Goal: Task Accomplishment & Management: Use online tool/utility

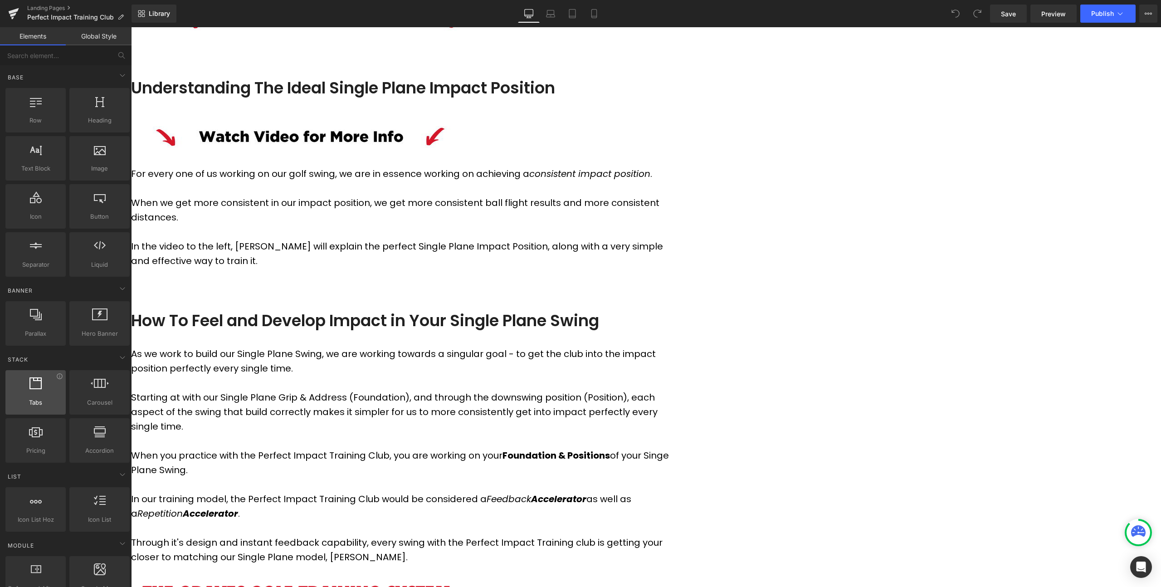
scroll to position [327, 0]
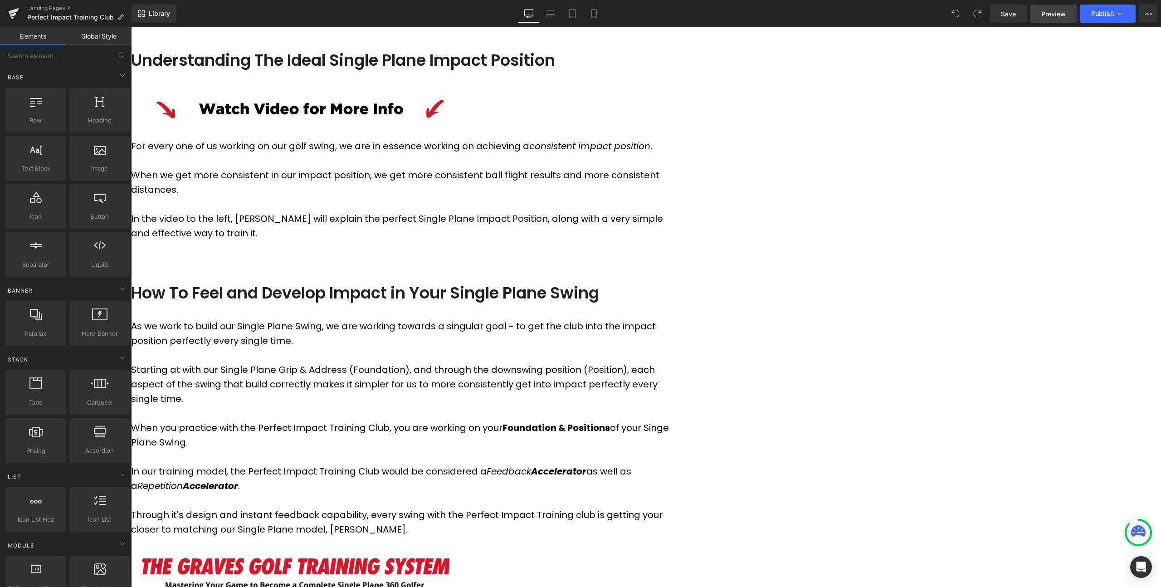
click at [1058, 15] on span "Preview" at bounding box center [1053, 14] width 24 height 10
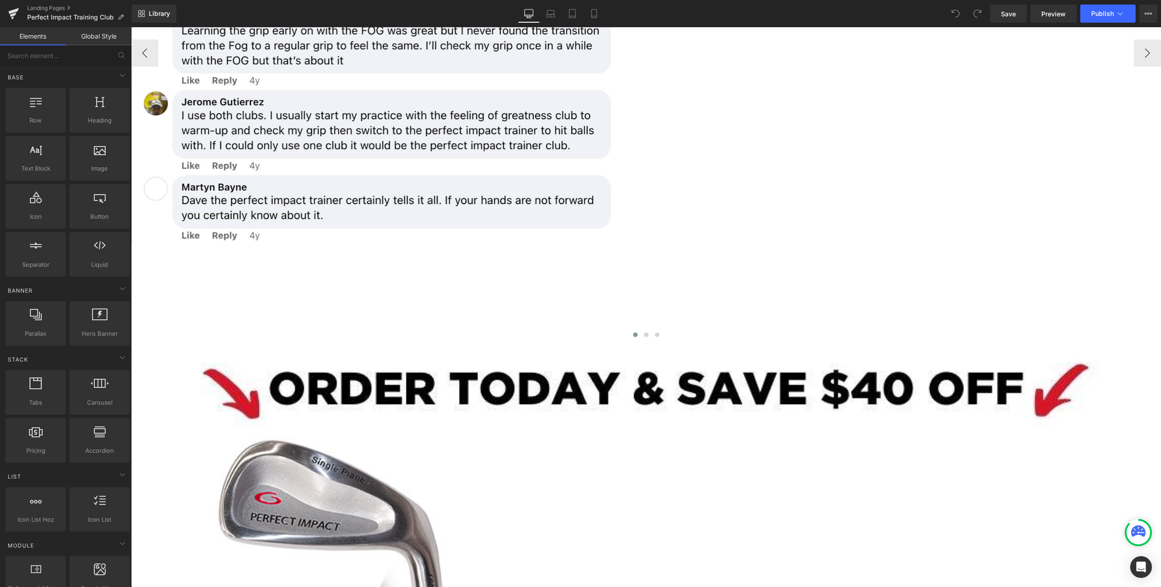
scroll to position [1960, 0]
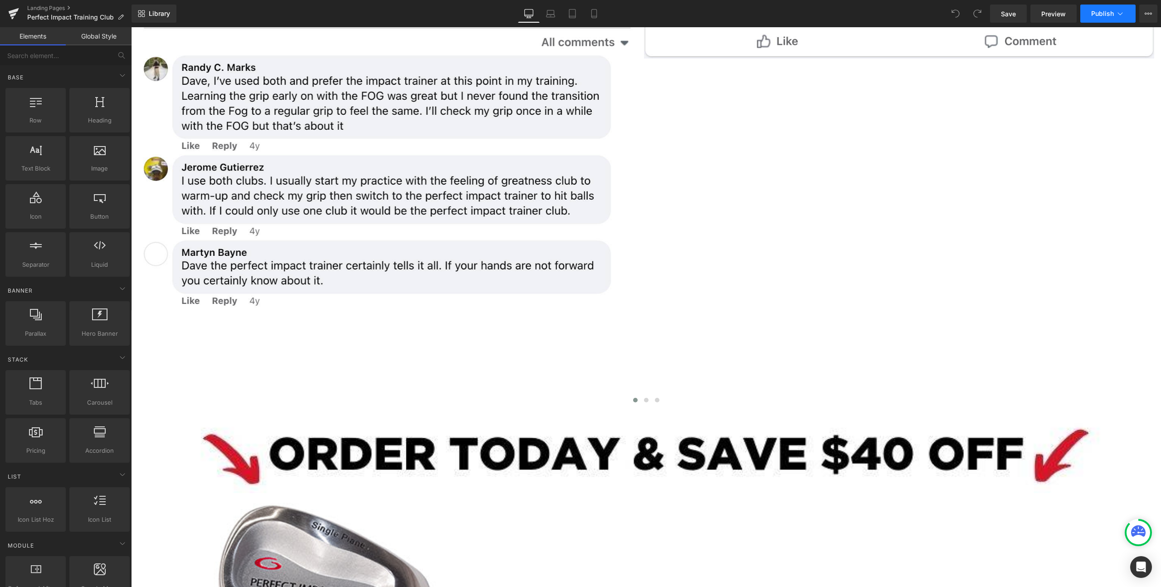
click at [1099, 13] on span "Publish" at bounding box center [1102, 13] width 23 height 7
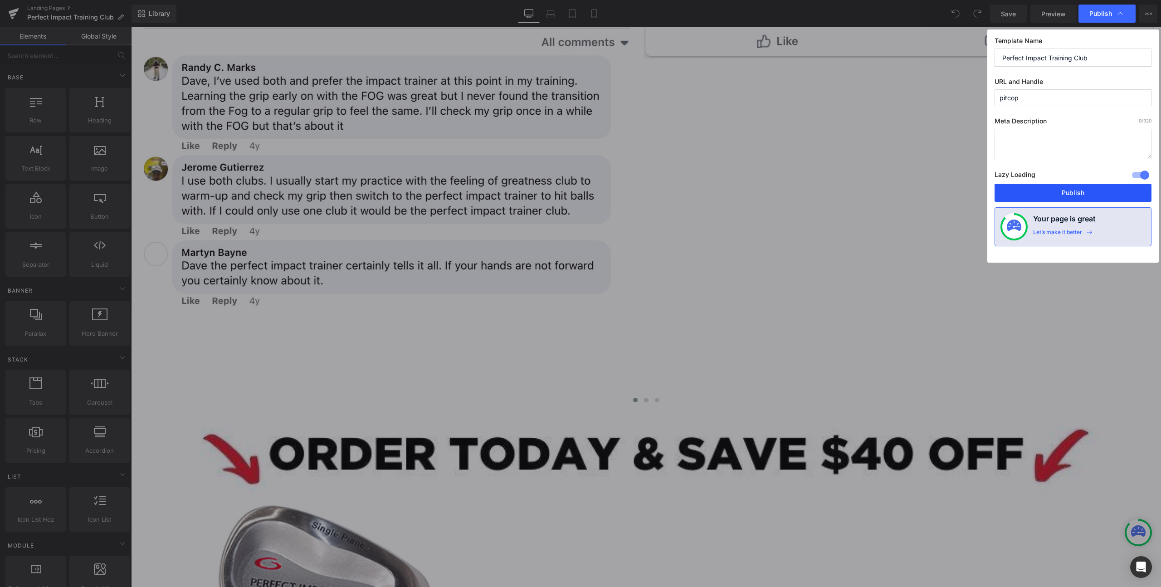
click at [1077, 192] on button "Publish" at bounding box center [1072, 193] width 157 height 18
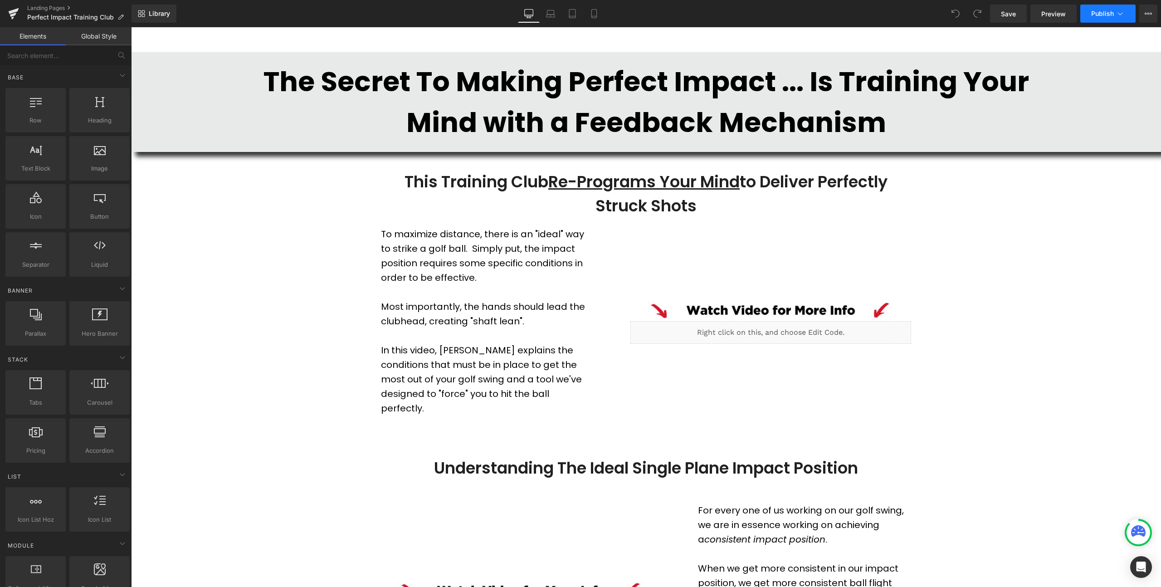
click at [1098, 15] on span "Publish" at bounding box center [1102, 13] width 23 height 7
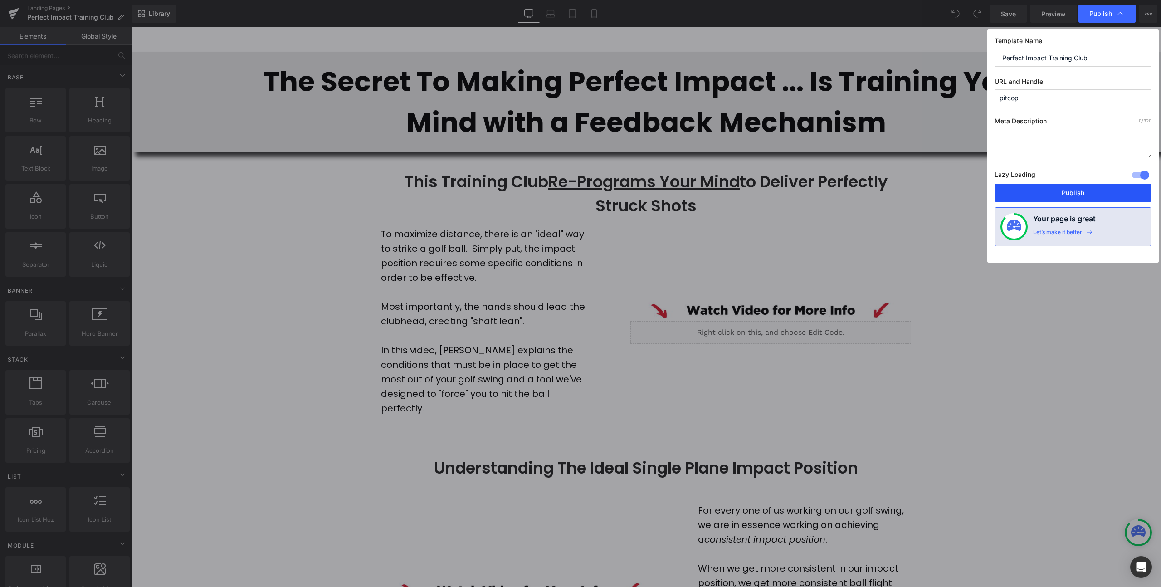
click at [1076, 189] on button "Publish" at bounding box center [1072, 193] width 157 height 18
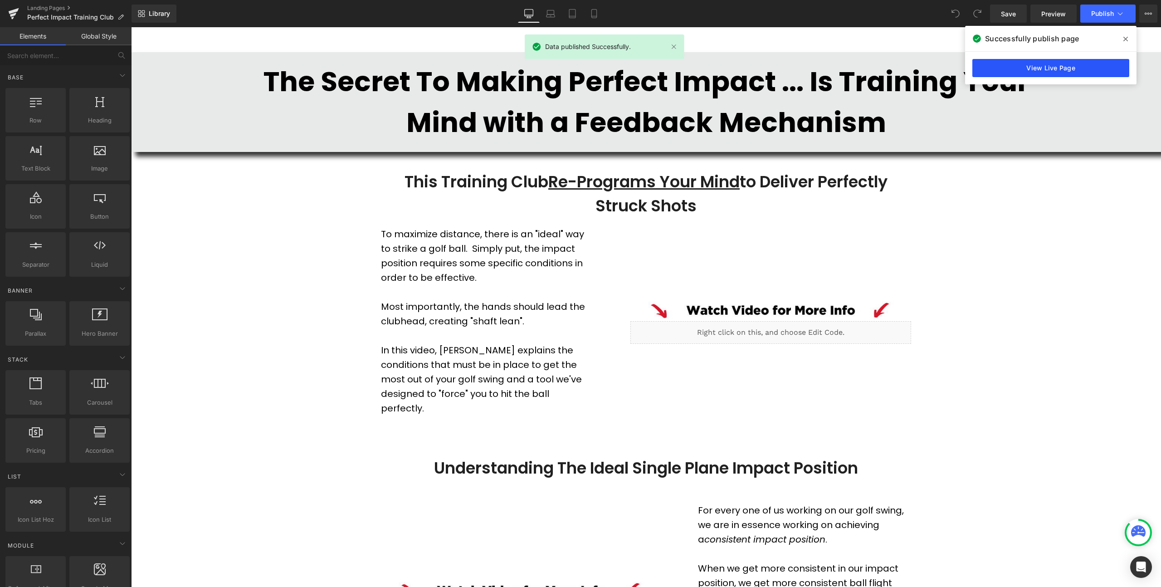
click at [1047, 70] on link "View Live Page" at bounding box center [1050, 68] width 157 height 18
